Goal: Task Accomplishment & Management: Use online tool/utility

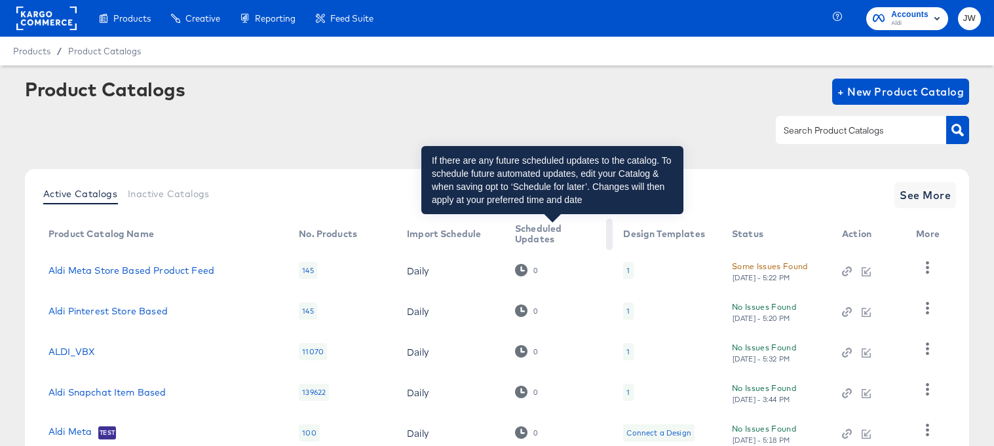
scroll to position [83, 0]
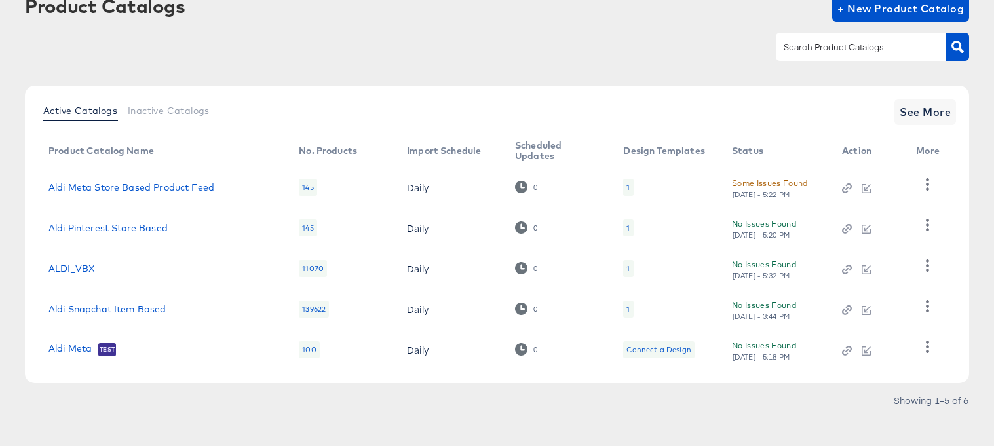
click at [629, 227] on td "1" at bounding box center [667, 228] width 109 height 41
click at [626, 227] on div "1" at bounding box center [627, 228] width 3 height 10
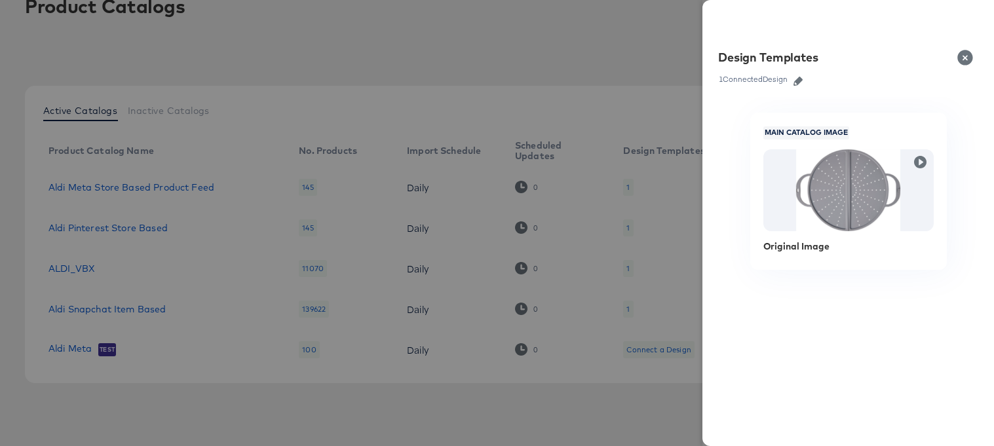
click at [796, 80] on icon "button" at bounding box center [798, 81] width 9 height 9
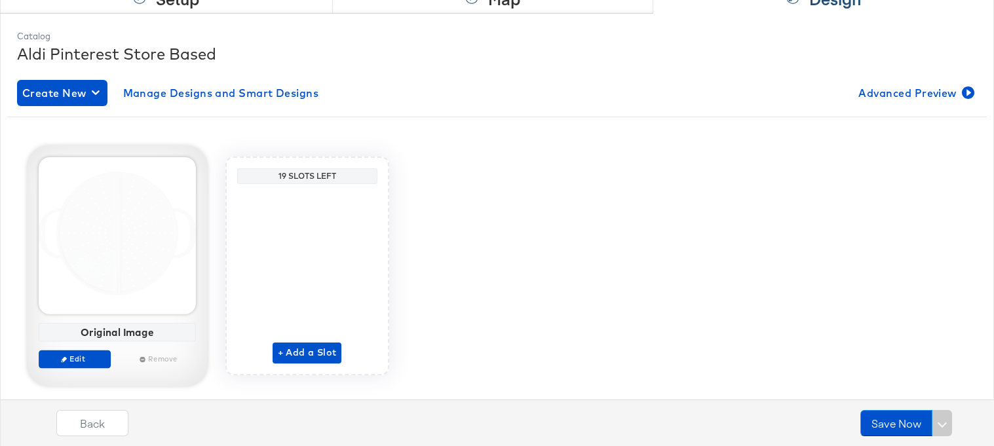
scroll to position [156, 0]
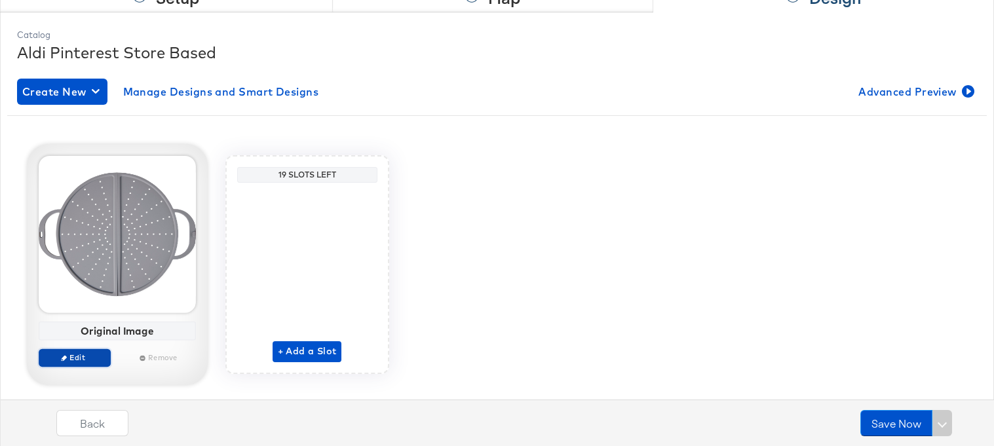
click at [71, 360] on span "Edit" at bounding box center [74, 358] width 60 height 10
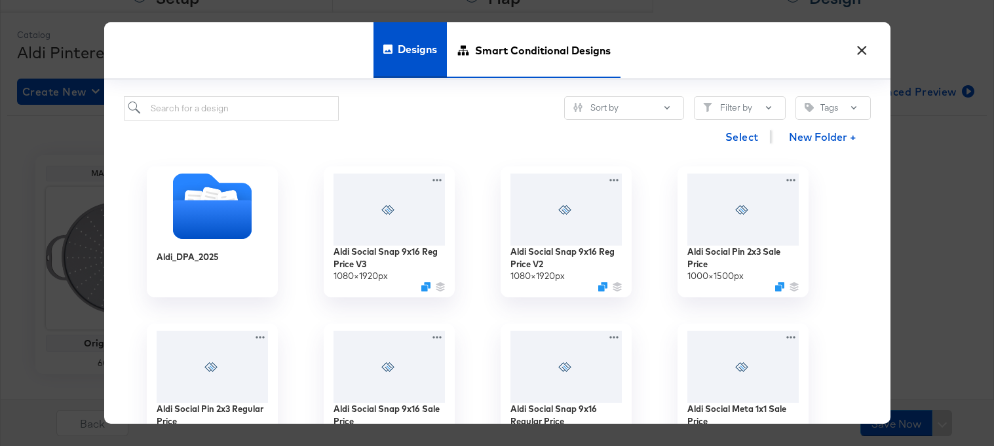
click at [525, 59] on span "Smart Conditional Designs" at bounding box center [543, 51] width 136 height 58
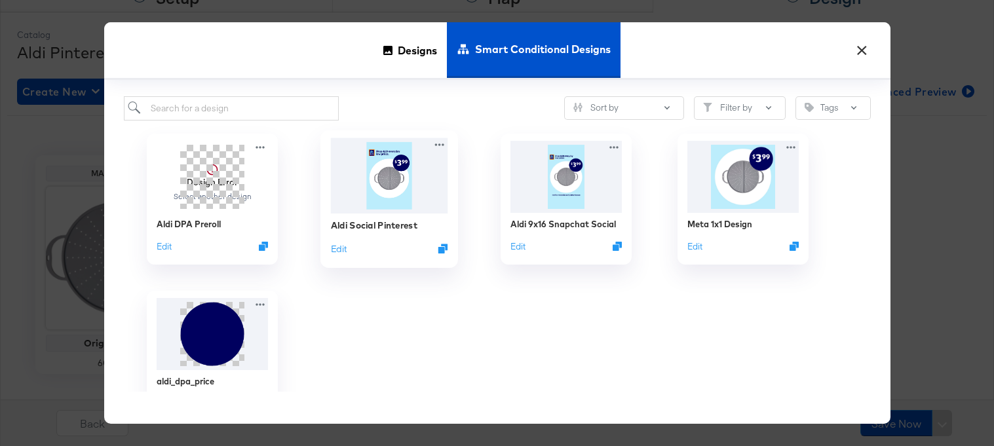
click at [374, 193] on img at bounding box center [388, 175] width 117 height 75
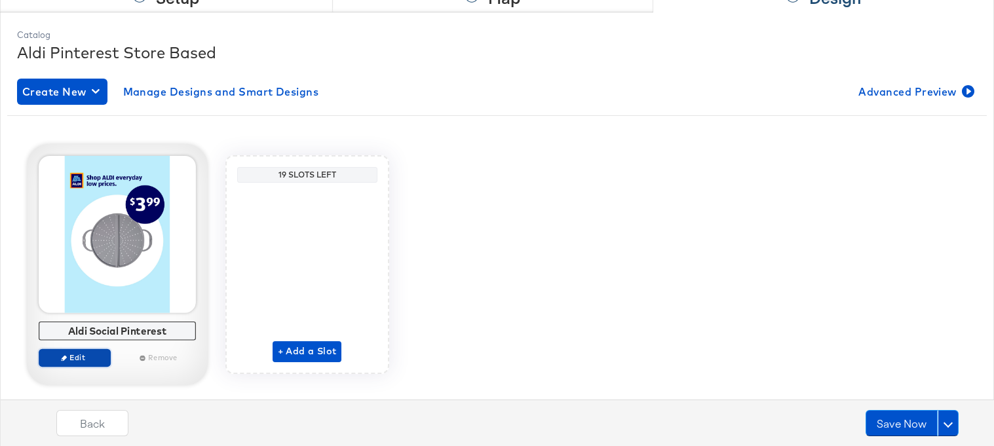
click at [85, 364] on button "Edit" at bounding box center [75, 358] width 72 height 18
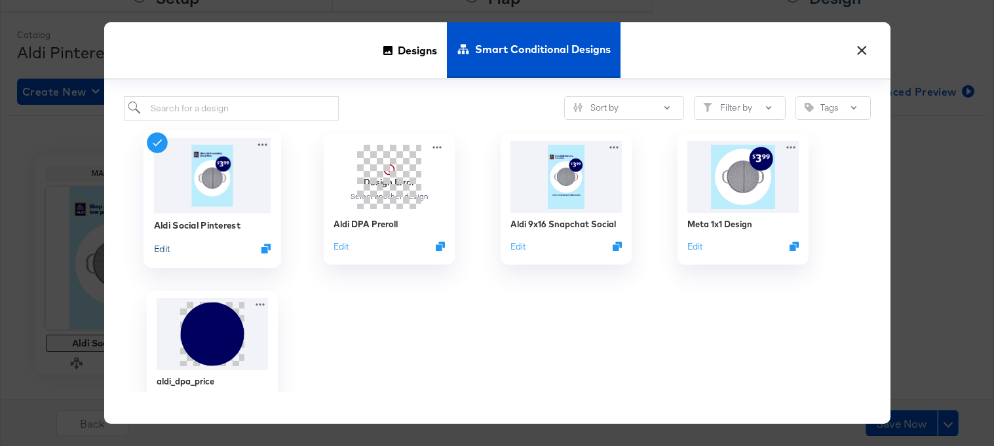
click at [166, 250] on button "Edit" at bounding box center [161, 248] width 16 height 12
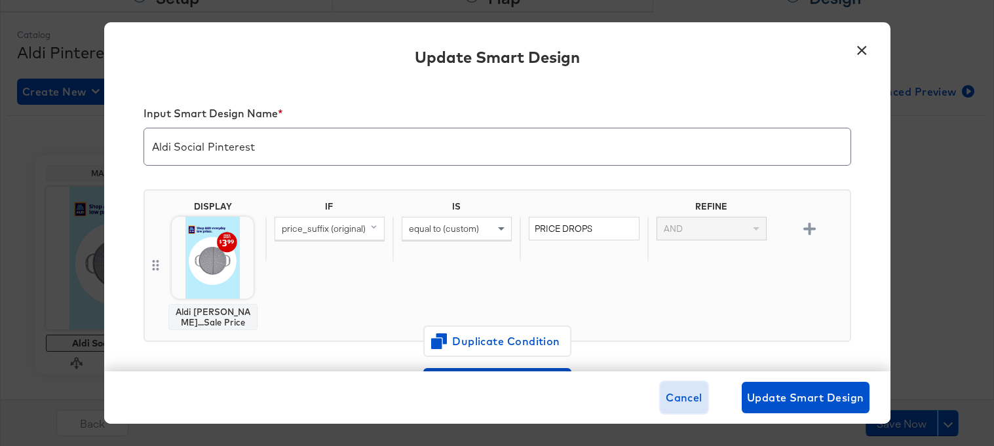
click at [688, 393] on span "Cancel" at bounding box center [684, 398] width 37 height 18
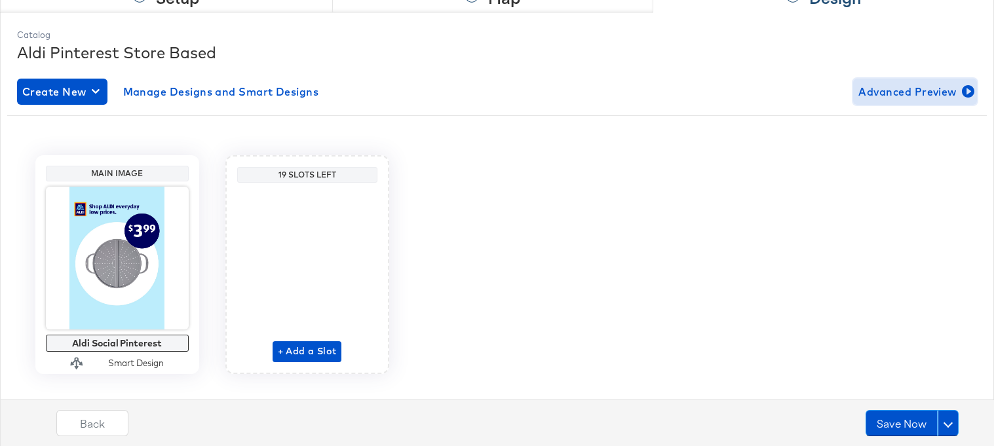
click at [955, 83] on span "Advanced Preview" at bounding box center [914, 92] width 113 height 18
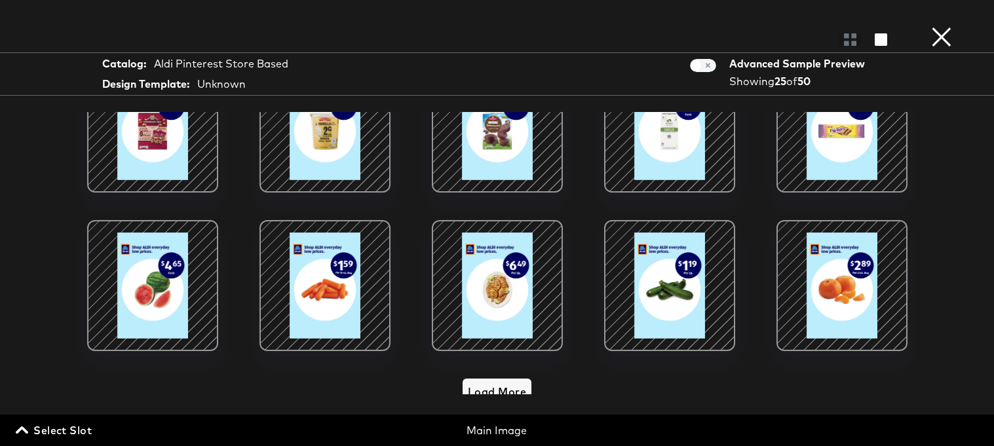
scroll to position [537, 0]
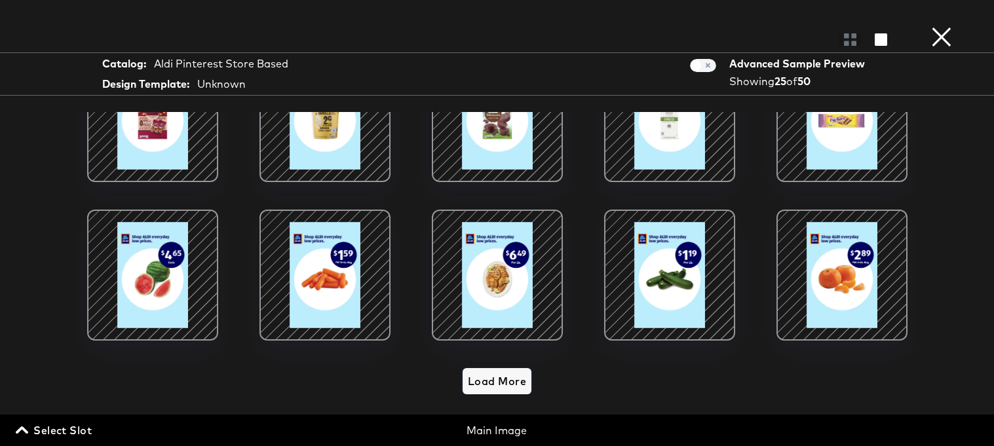
click at [516, 372] on span "Load More" at bounding box center [497, 381] width 58 height 18
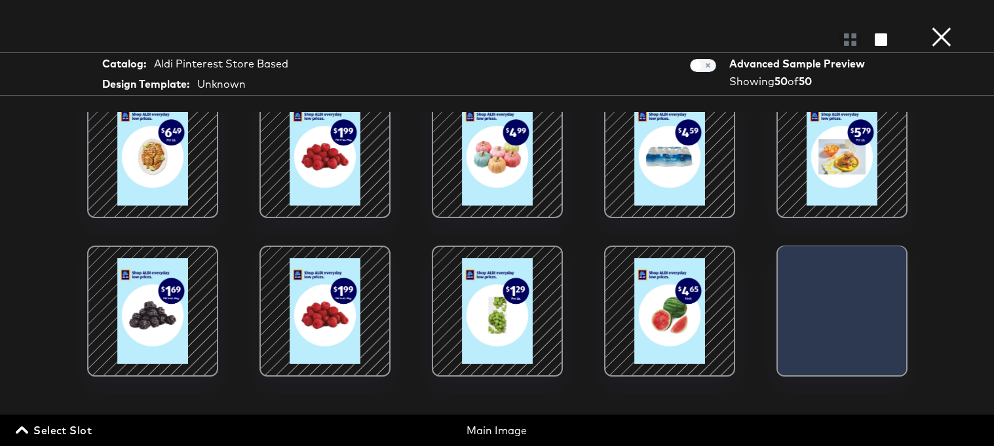
scroll to position [761, 0]
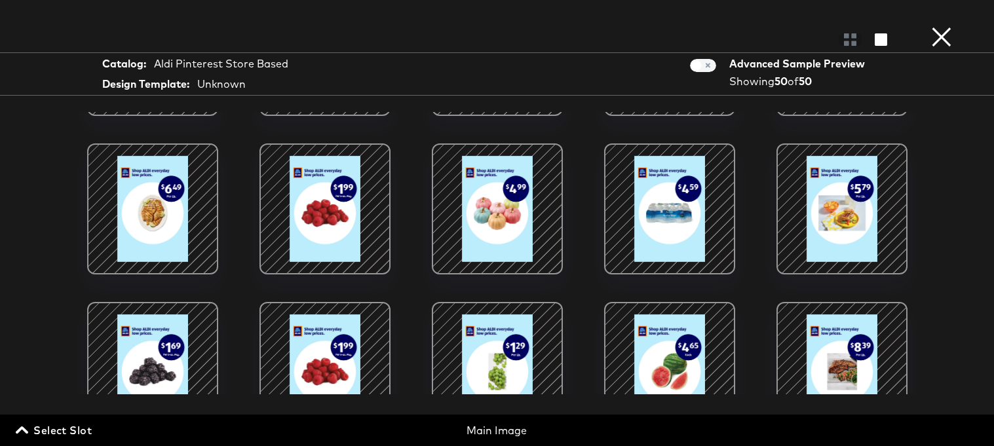
click at [938, 26] on button "×" at bounding box center [942, 13] width 26 height 26
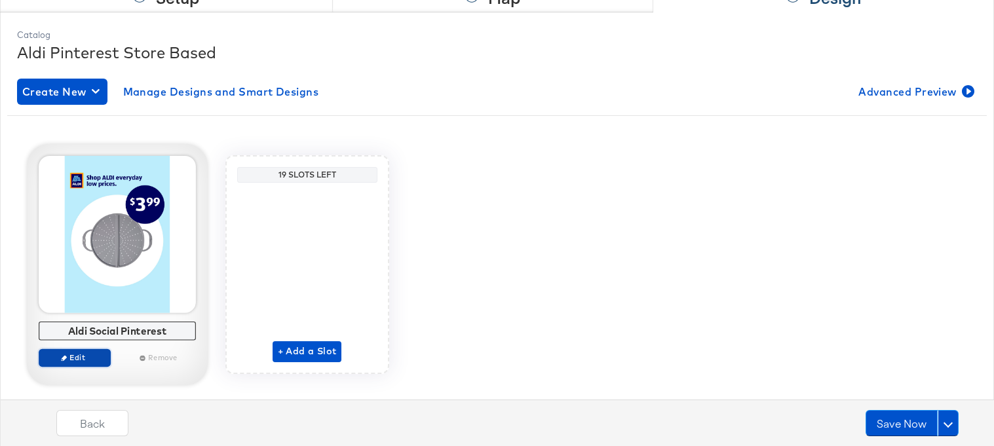
click at [86, 358] on span "Edit" at bounding box center [74, 358] width 60 height 10
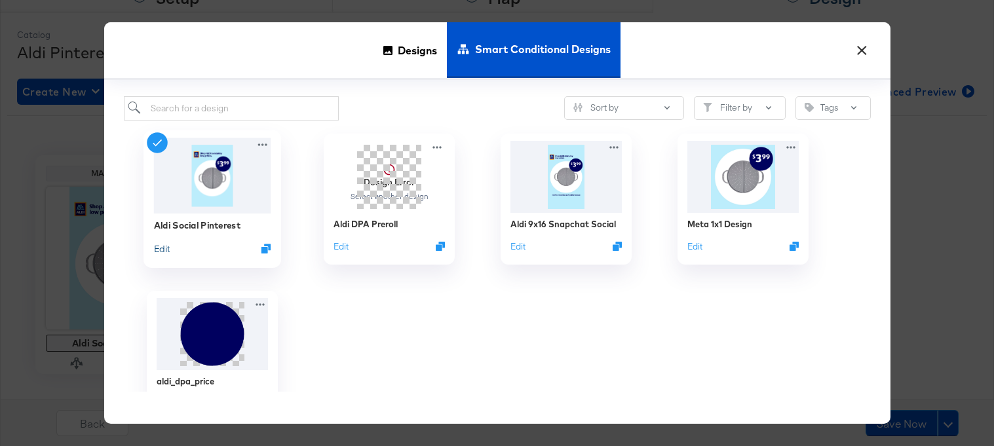
click at [164, 246] on button "Edit" at bounding box center [161, 248] width 16 height 12
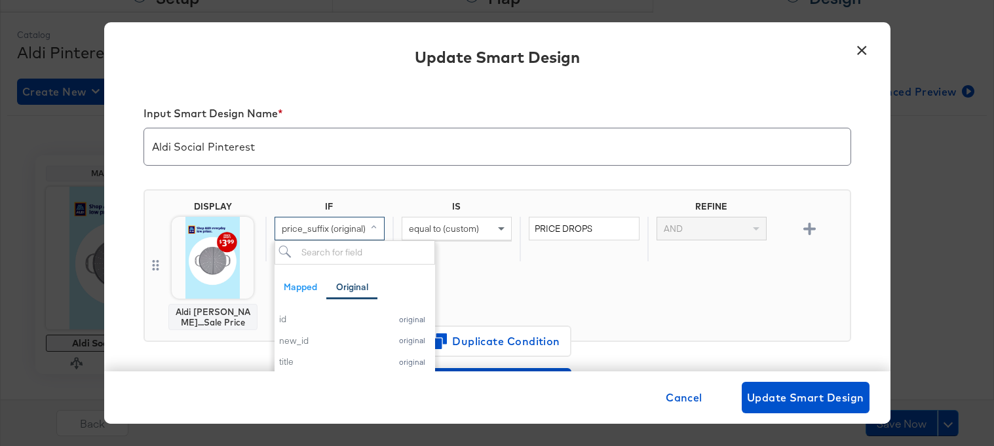
click at [326, 232] on span "price_suffix (original)" at bounding box center [324, 229] width 84 height 12
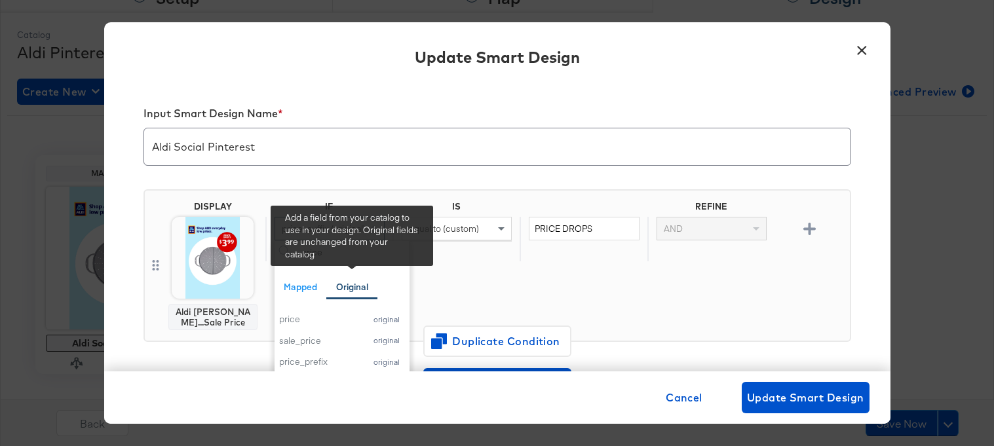
type input "price"
click at [345, 290] on div "Original" at bounding box center [352, 287] width 32 height 12
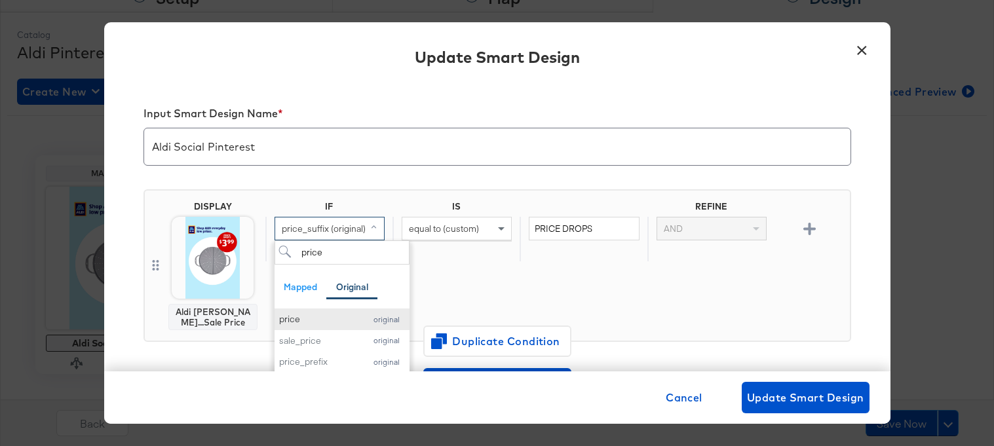
scroll to position [5, 0]
click at [322, 360] on div "price_prefix" at bounding box center [319, 357] width 80 height 12
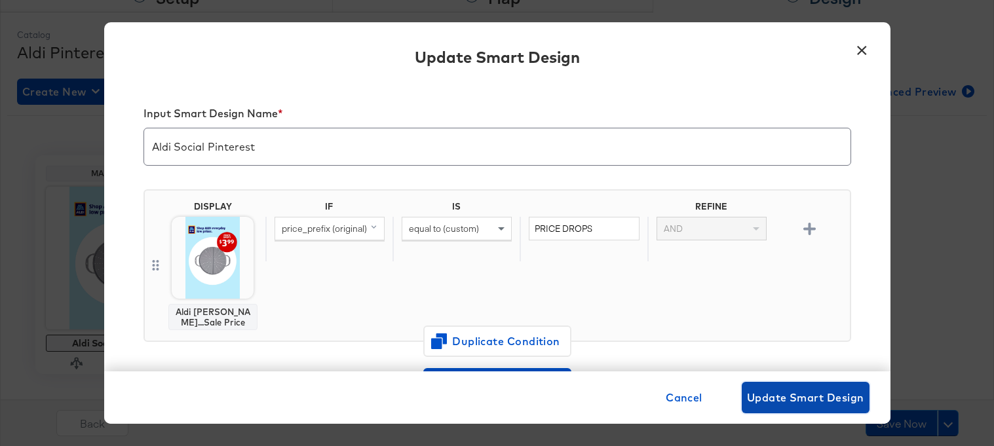
click at [761, 395] on span "Update Smart Design" at bounding box center [805, 398] width 117 height 18
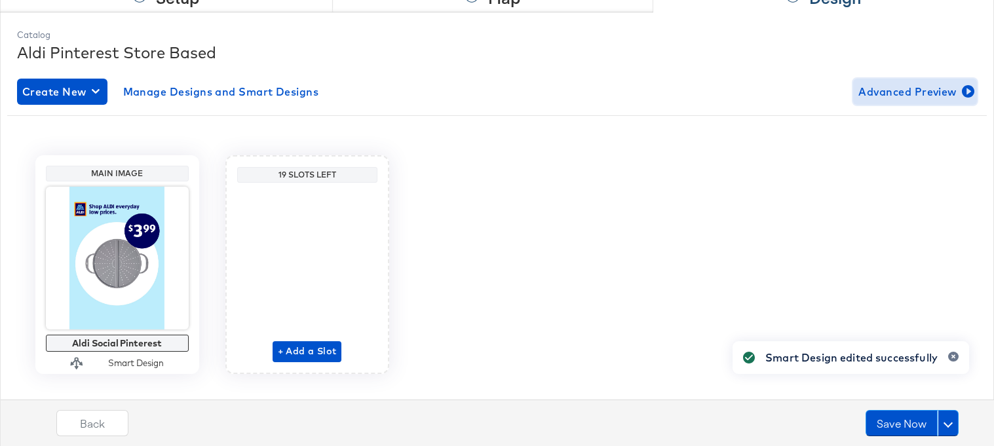
click at [936, 94] on span "Advanced Preview" at bounding box center [914, 92] width 113 height 18
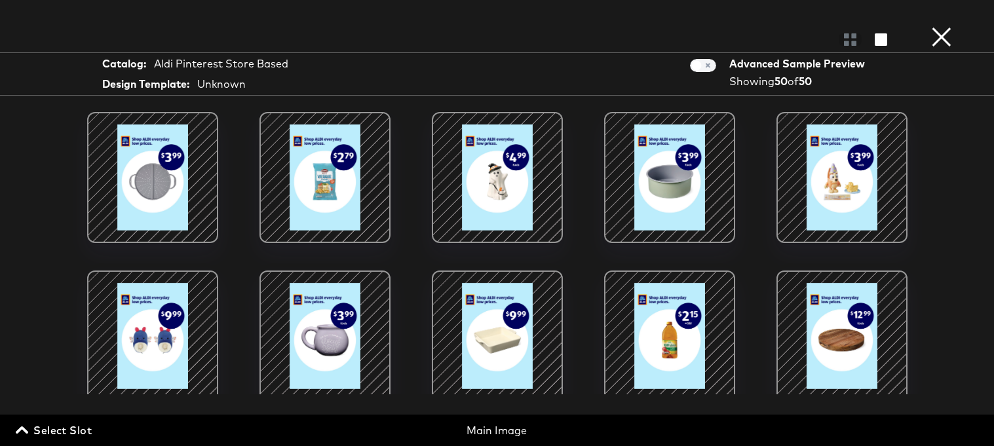
click at [941, 26] on button "×" at bounding box center [942, 13] width 26 height 26
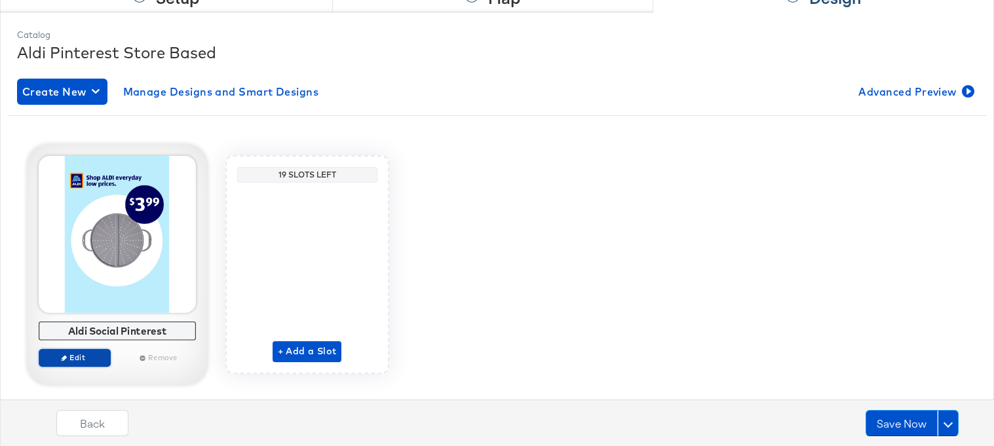
click at [92, 356] on span "Edit" at bounding box center [74, 358] width 60 height 10
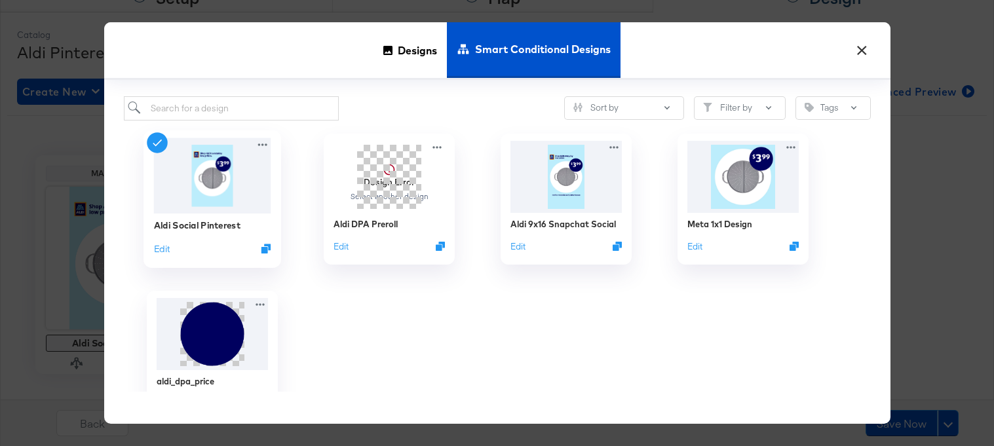
click at [216, 183] on img at bounding box center [211, 175] width 117 height 75
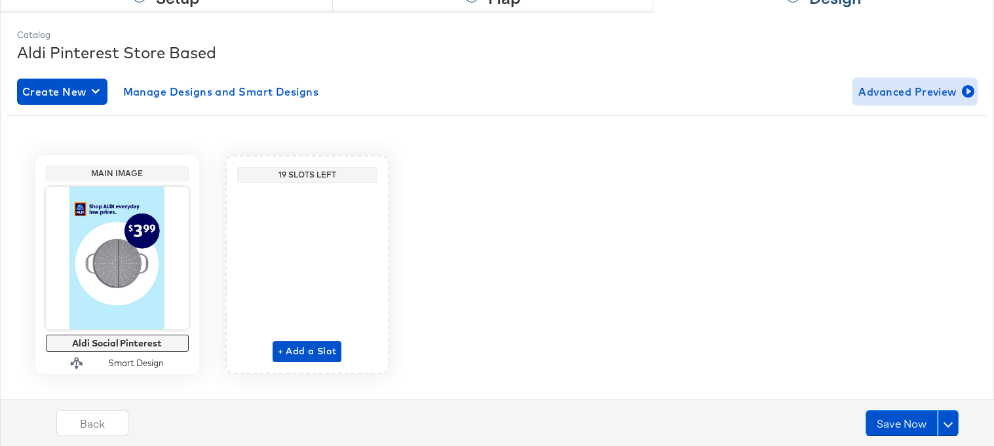
click at [942, 86] on span "Advanced Preview" at bounding box center [914, 92] width 113 height 18
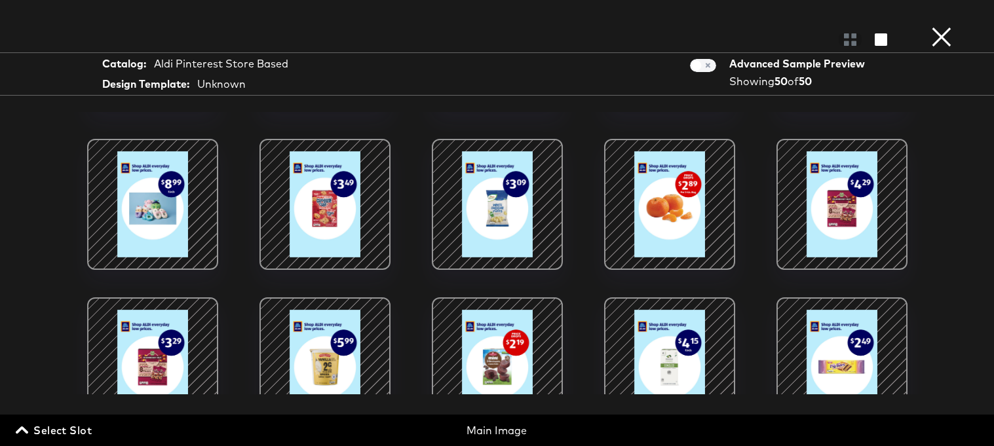
scroll to position [292, 0]
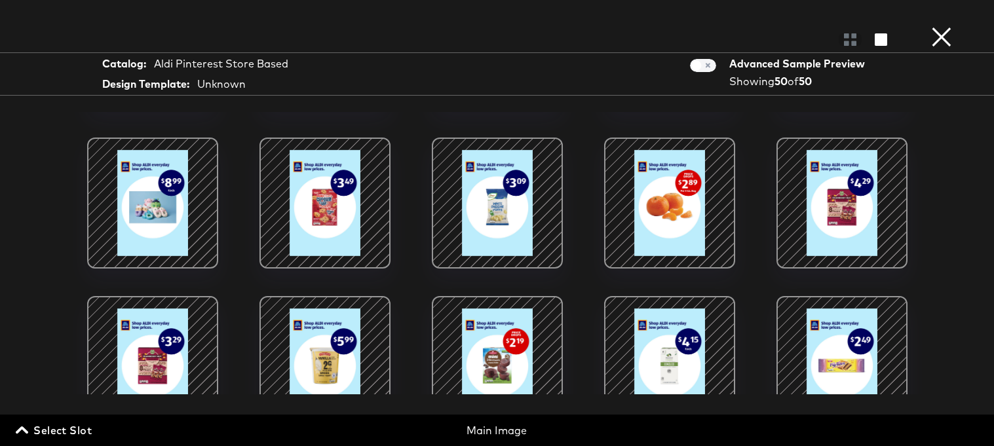
click at [949, 26] on button "×" at bounding box center [942, 13] width 26 height 26
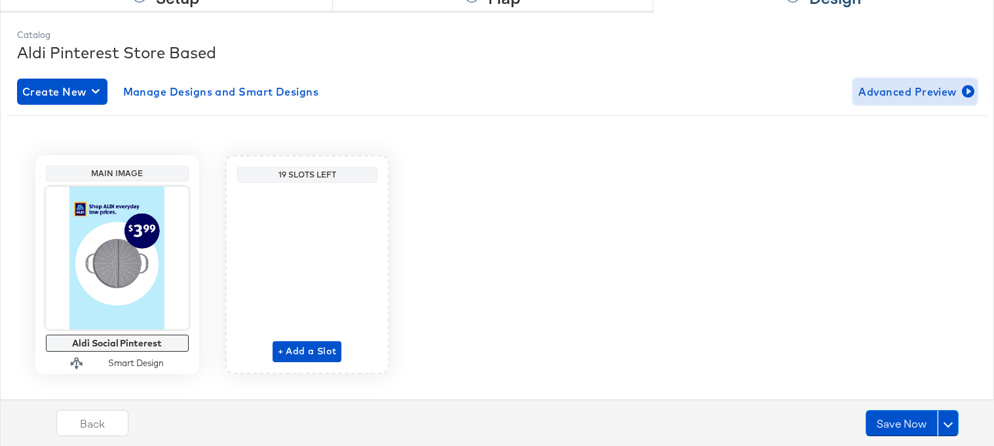
scroll to position [178, 0]
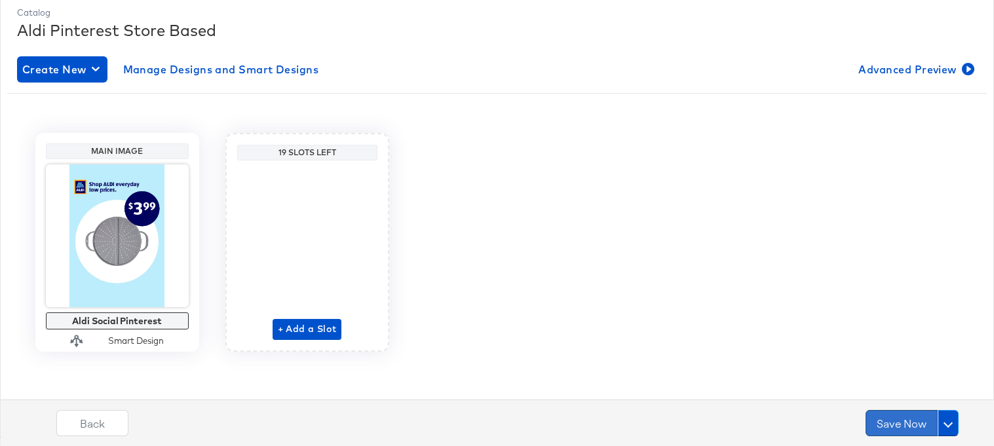
click at [893, 421] on button "Save Now" at bounding box center [902, 423] width 72 height 26
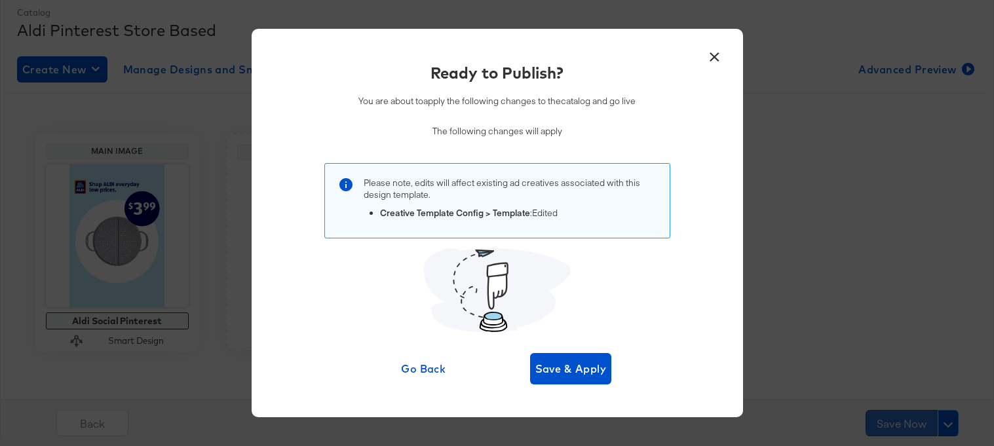
scroll to position [0, 0]
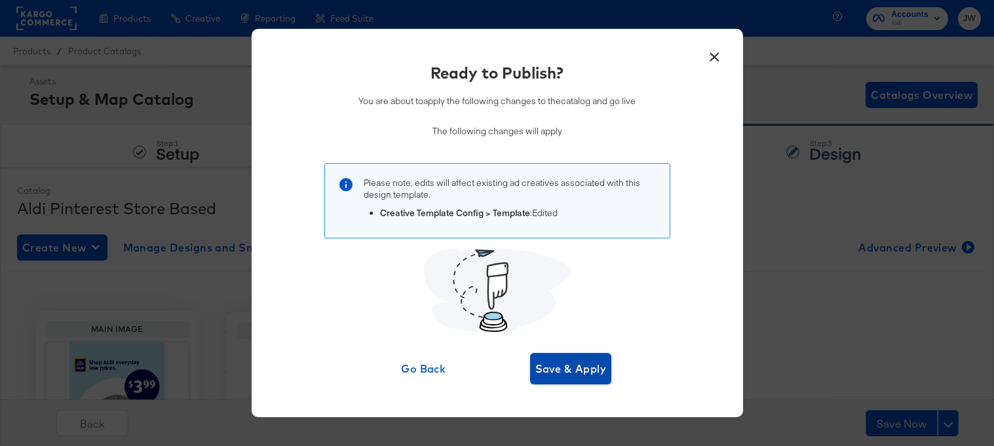
click at [574, 358] on button "Save & Apply" at bounding box center [571, 368] width 82 height 31
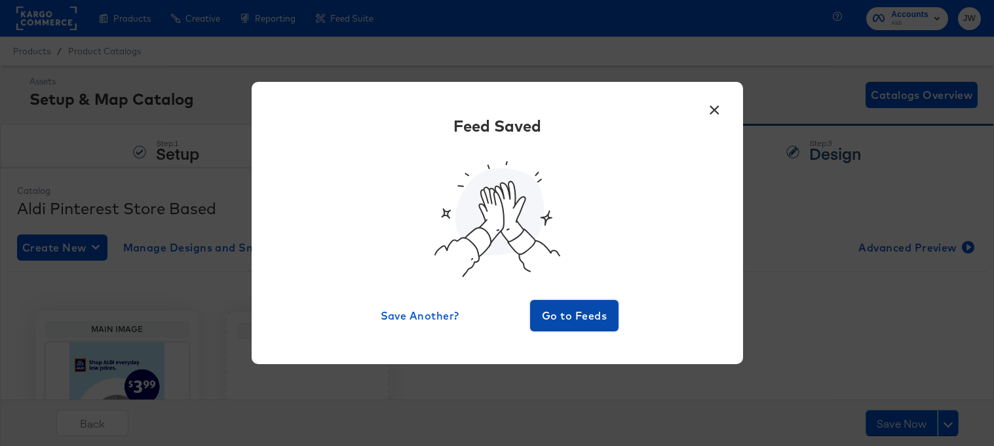
click at [571, 305] on button "Go to Feeds" at bounding box center [574, 315] width 89 height 31
